Goal: Navigation & Orientation: Find specific page/section

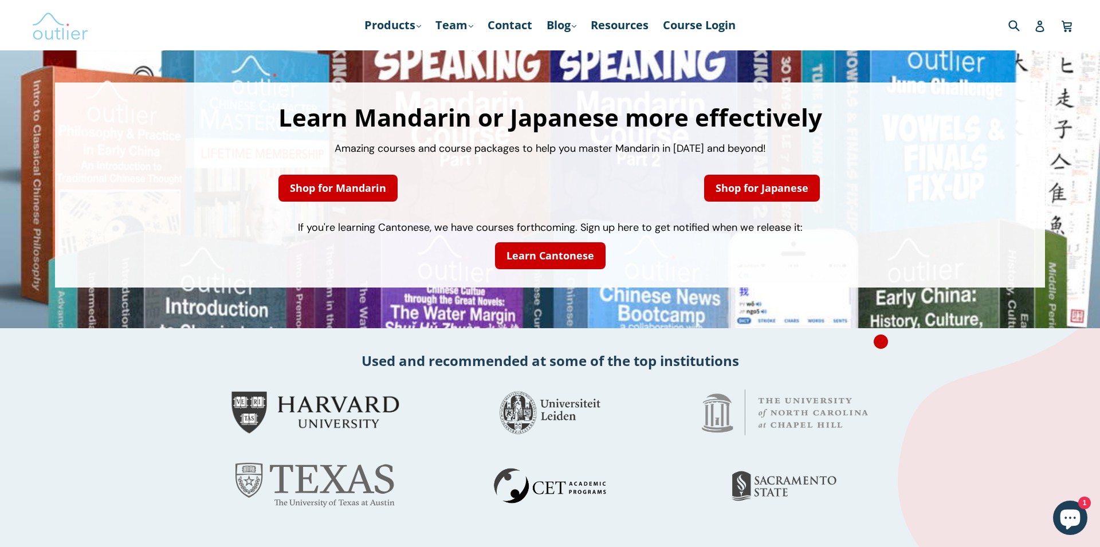
click at [74, 22] on img at bounding box center [60, 25] width 57 height 33
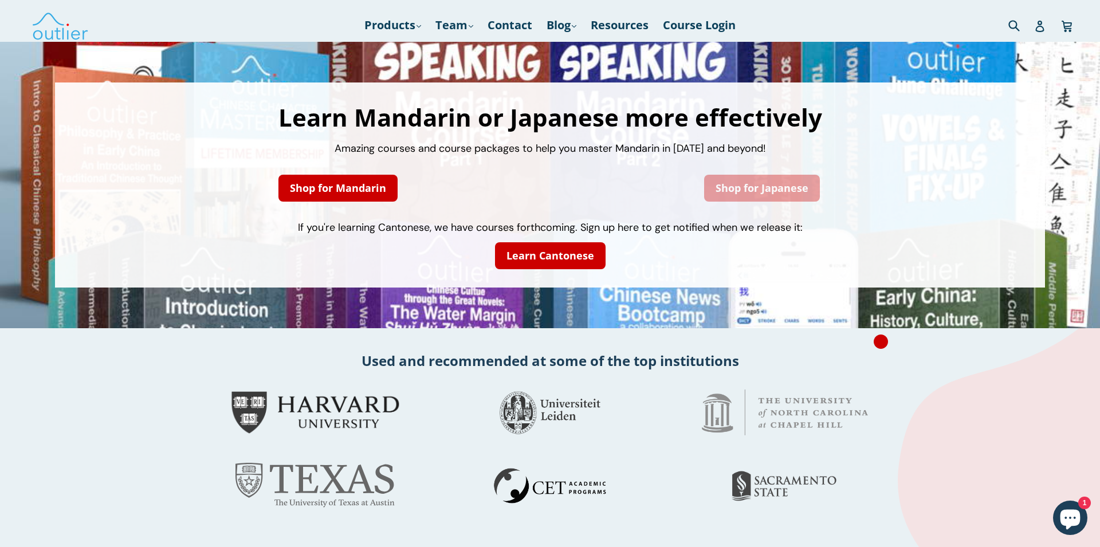
click at [761, 182] on link "Shop for Japanese" at bounding box center [762, 188] width 116 height 27
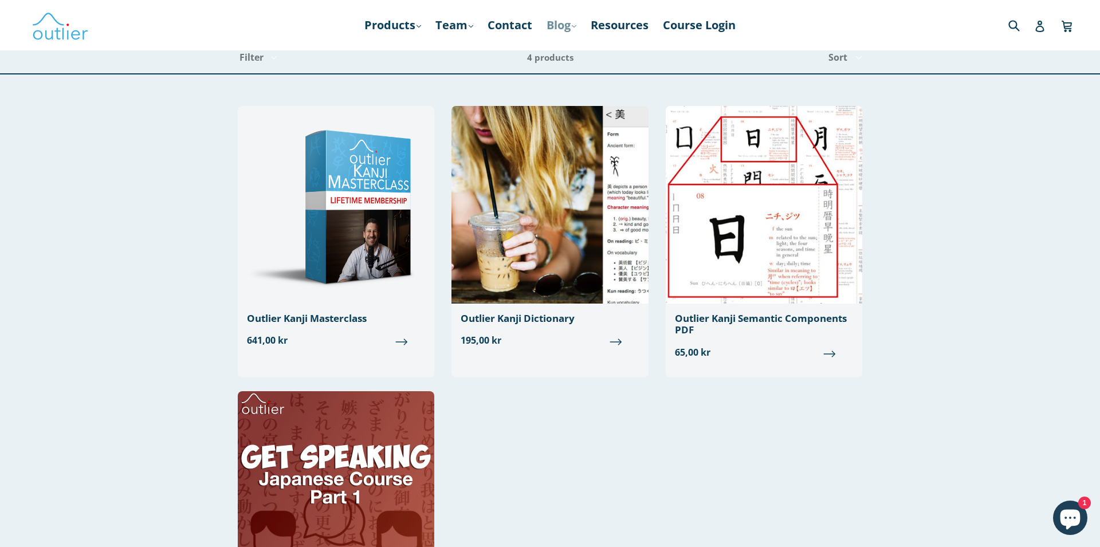
click at [551, 28] on link "Blog .cls-1{fill:#231f20} expand" at bounding box center [561, 25] width 41 height 21
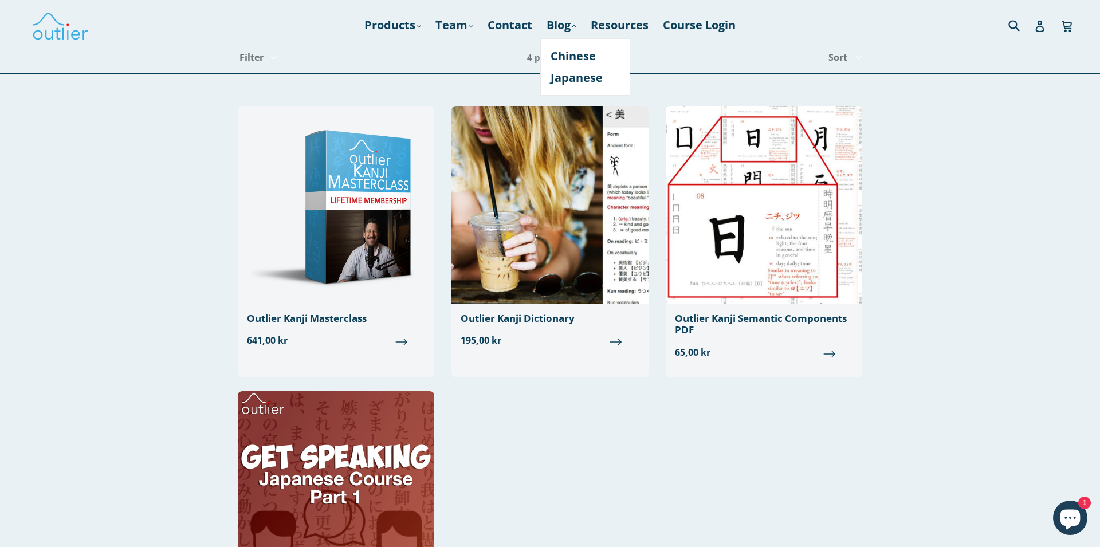
click at [446, 51] on div "Filter Filter Components Poster PDFs Components Posters Course Dictionary Onlin…" at bounding box center [382, 58] width 289 height 32
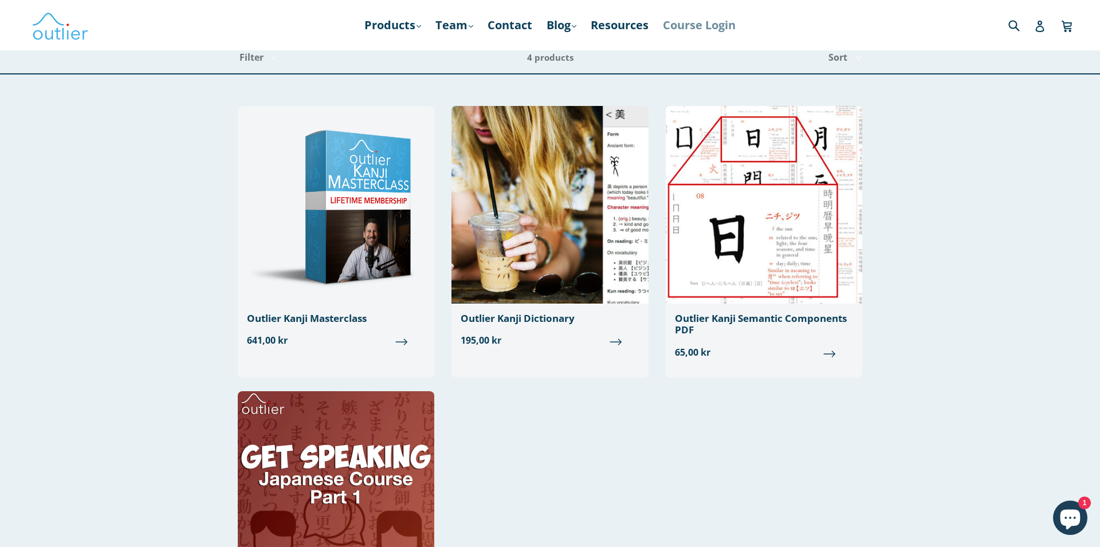
click at [696, 19] on link "Course Login" at bounding box center [699, 25] width 84 height 21
